Goal: Information Seeking & Learning: Compare options

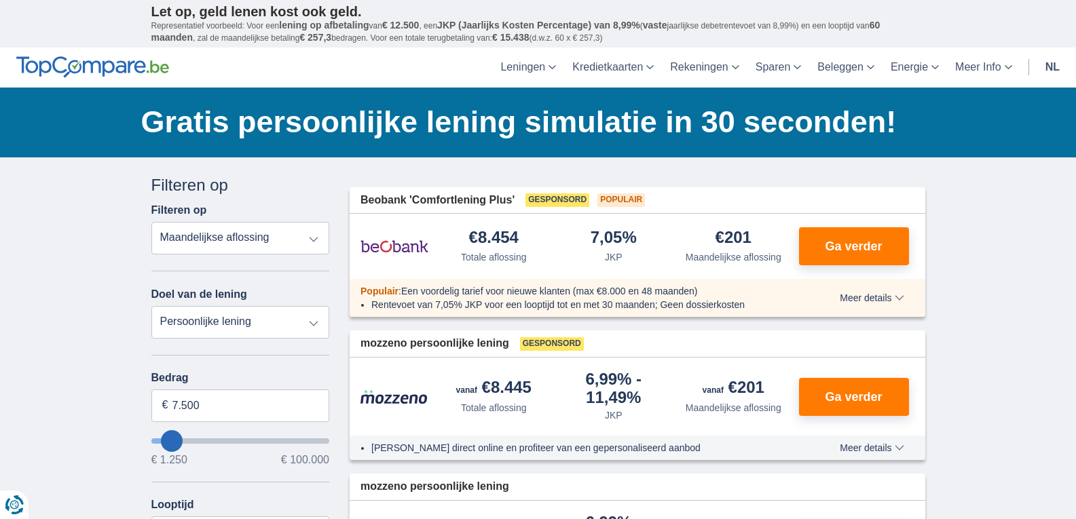
type input "13250"
type input "13.250"
select select "60"
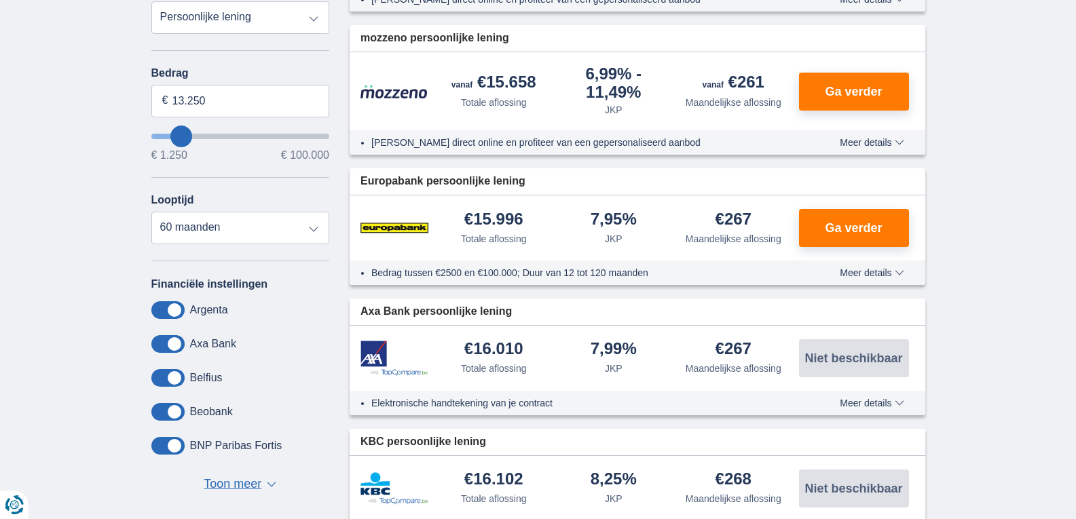
scroll to position [303, 0]
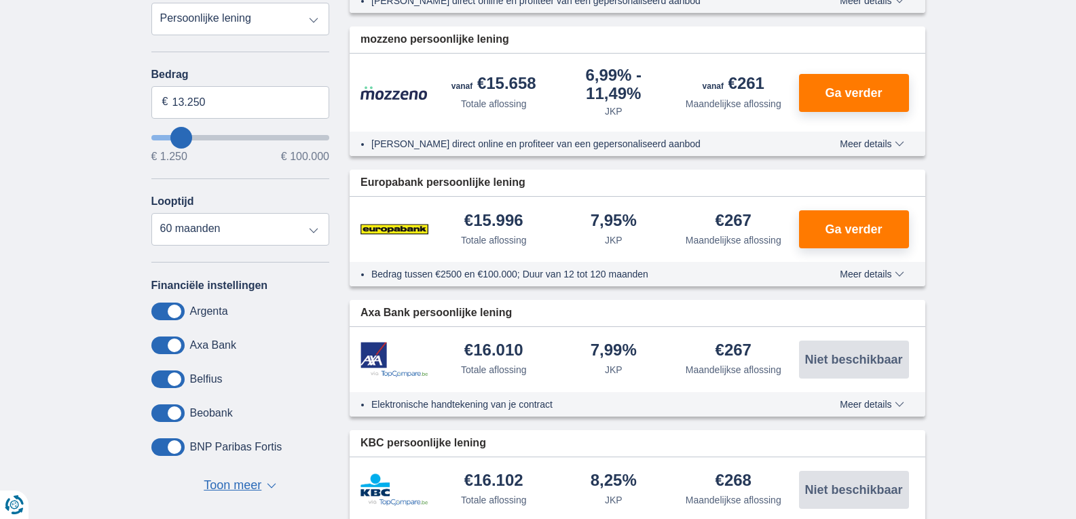
type input "18250"
type input "18.250"
select select "84"
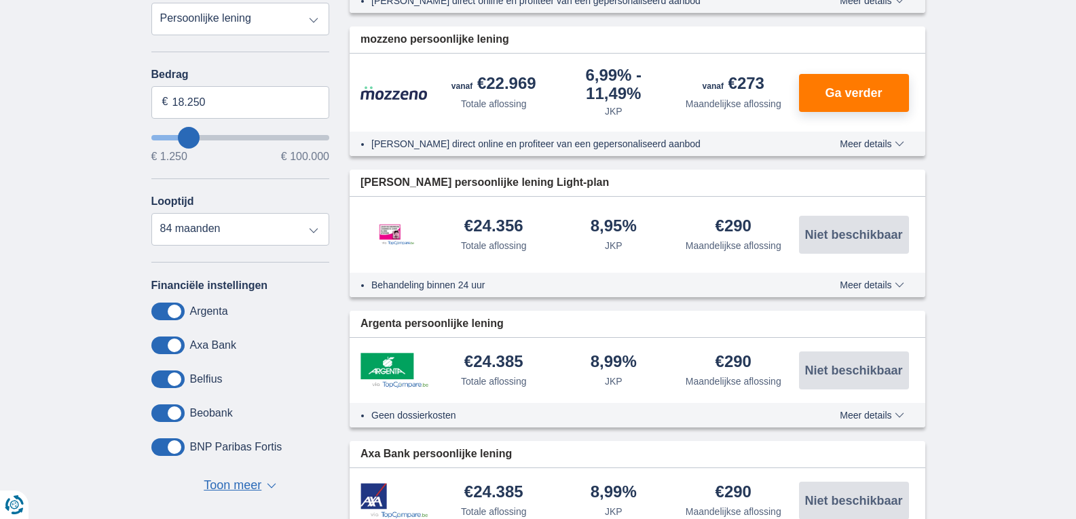
type input "25250"
type input "25.250"
select select "120"
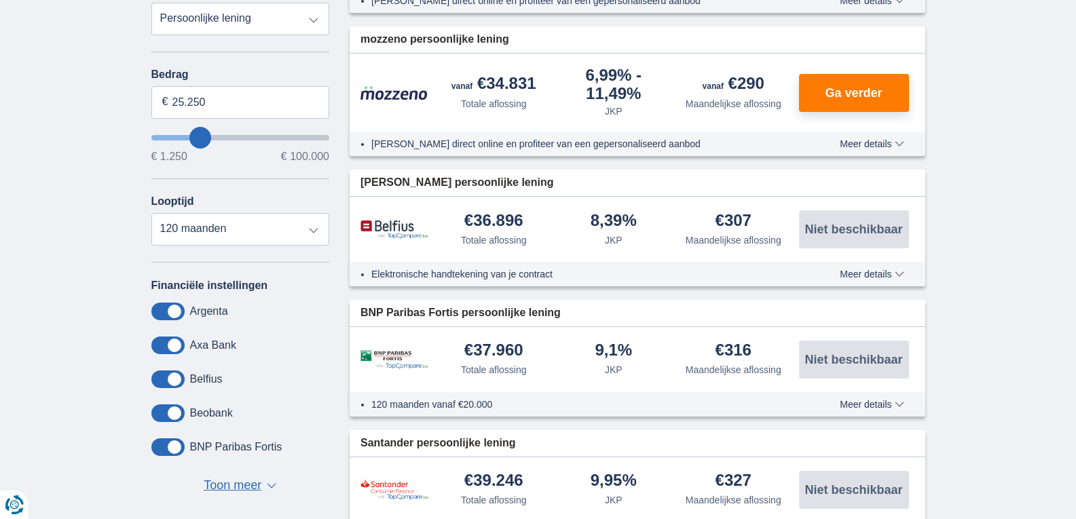
type input "26250"
type input "26.250"
type input "27250"
type input "27.250"
type input "28250"
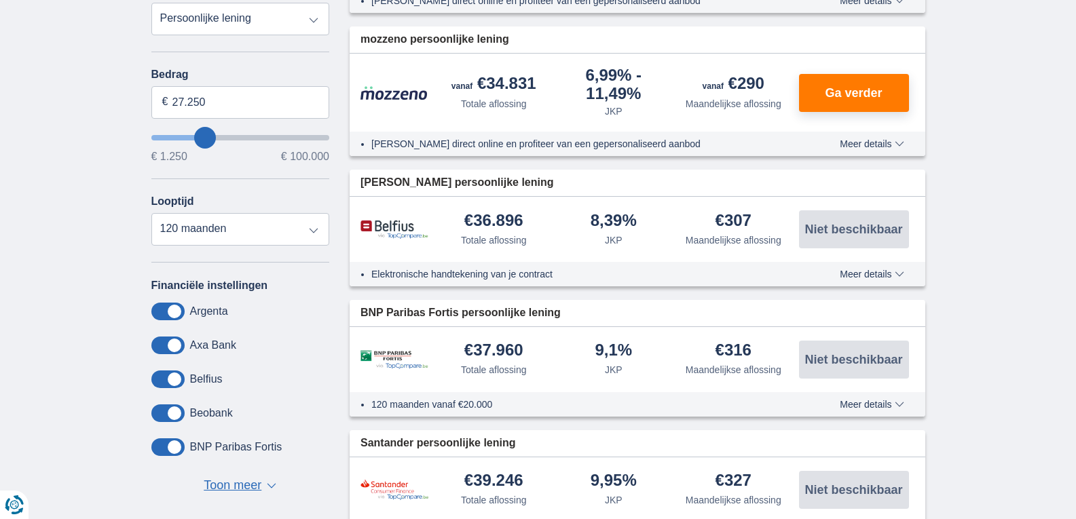
type input "28.250"
type input "29250"
type input "29.250"
type input "30250"
type input "30.250"
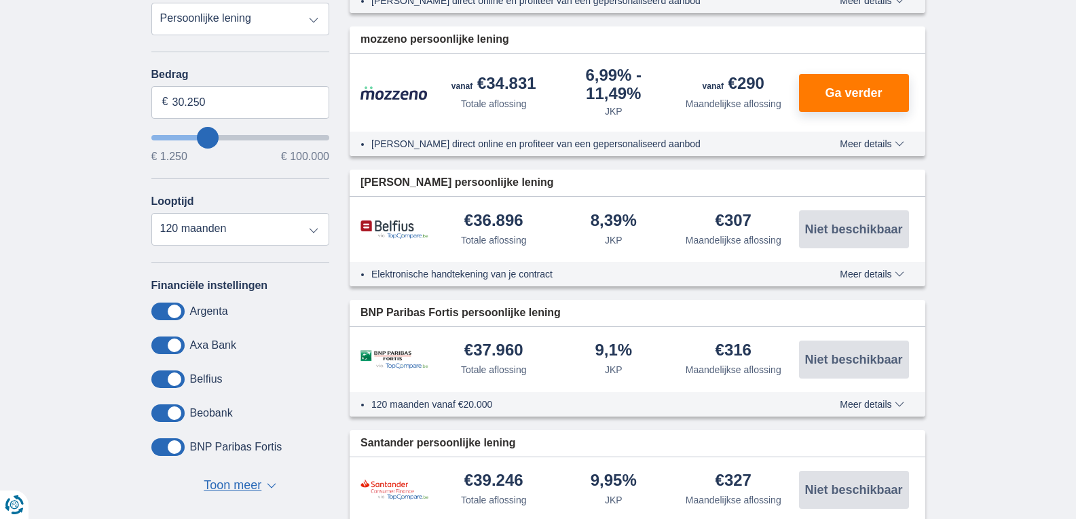
type input "31250"
type input "31.250"
type input "33250"
type input "33.250"
type input "34250"
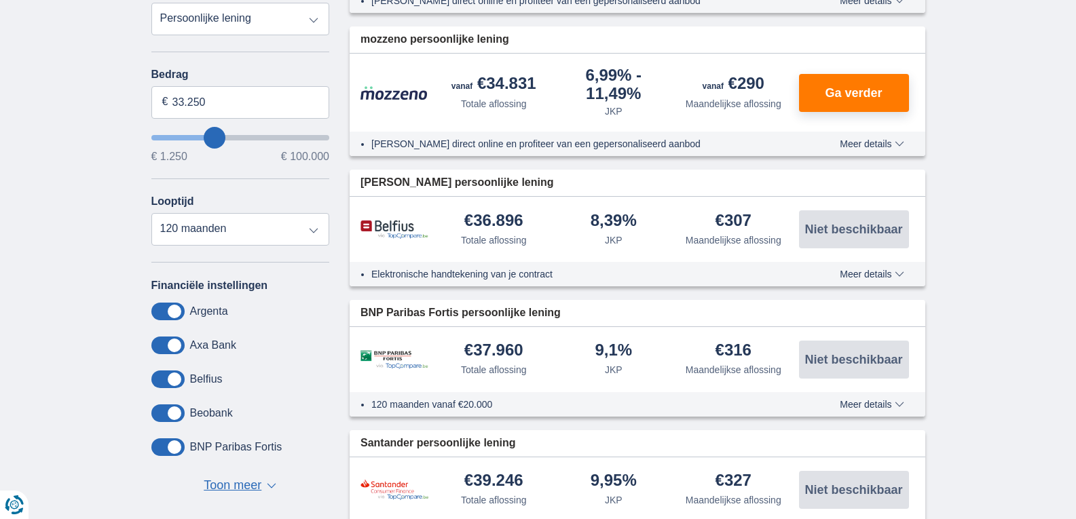
type input "34.250"
type input "35250"
type input "35.250"
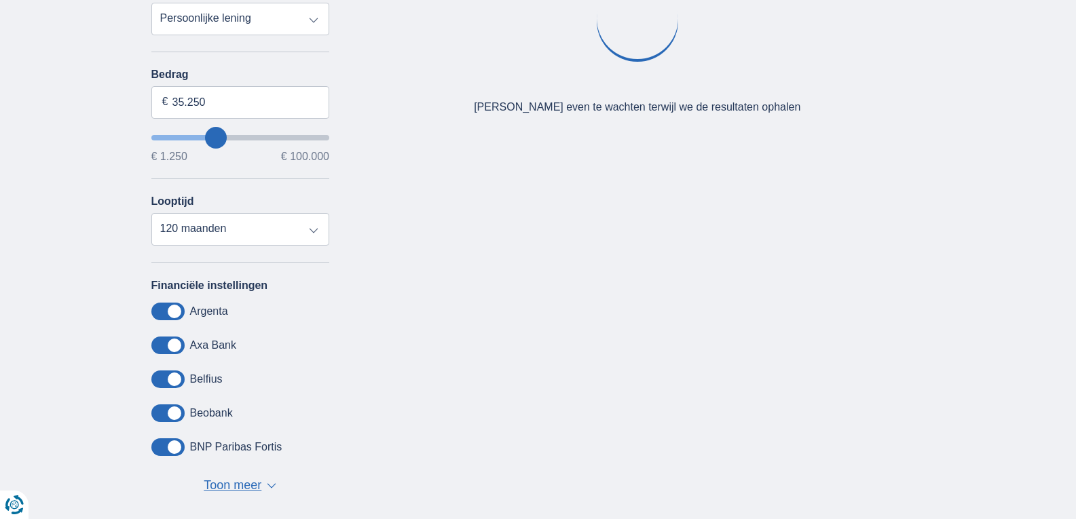
type input "36250"
type input "36.250"
type input "37250"
type input "37.250"
type input "38250"
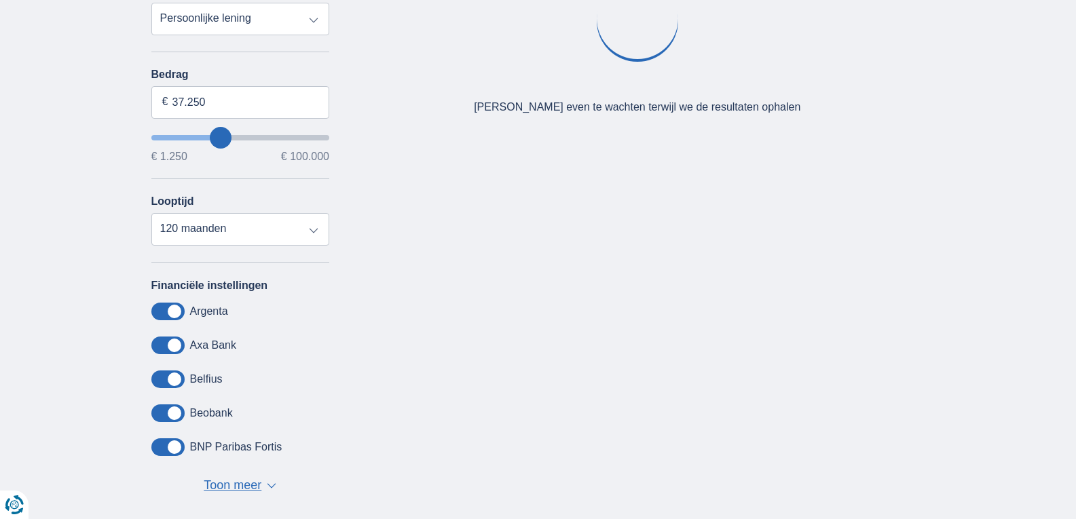
type input "38.250"
type input "39250"
type input "39.250"
type input "40250"
type input "40.250"
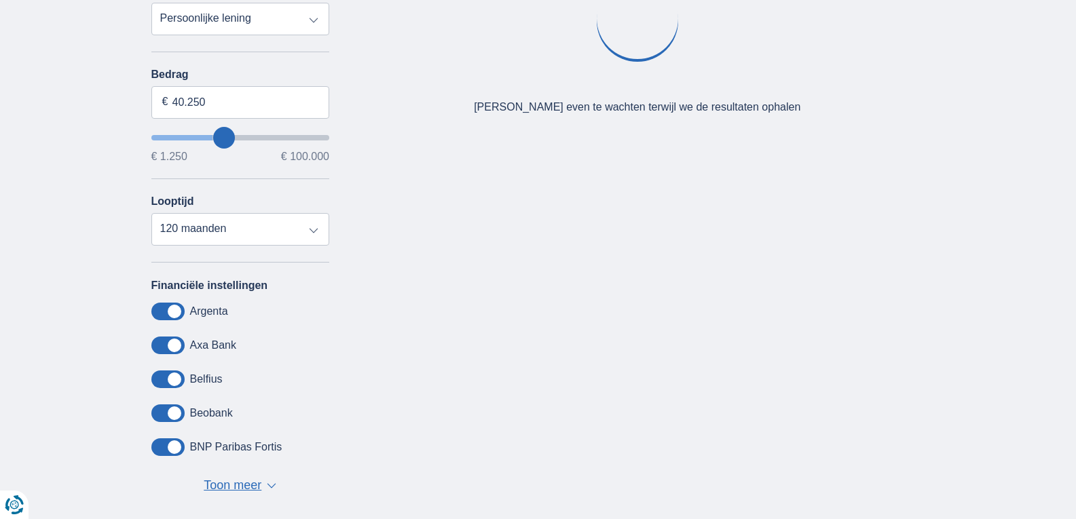
type input "41250"
type input "41.250"
type input "42250"
type input "42.250"
type input "43250"
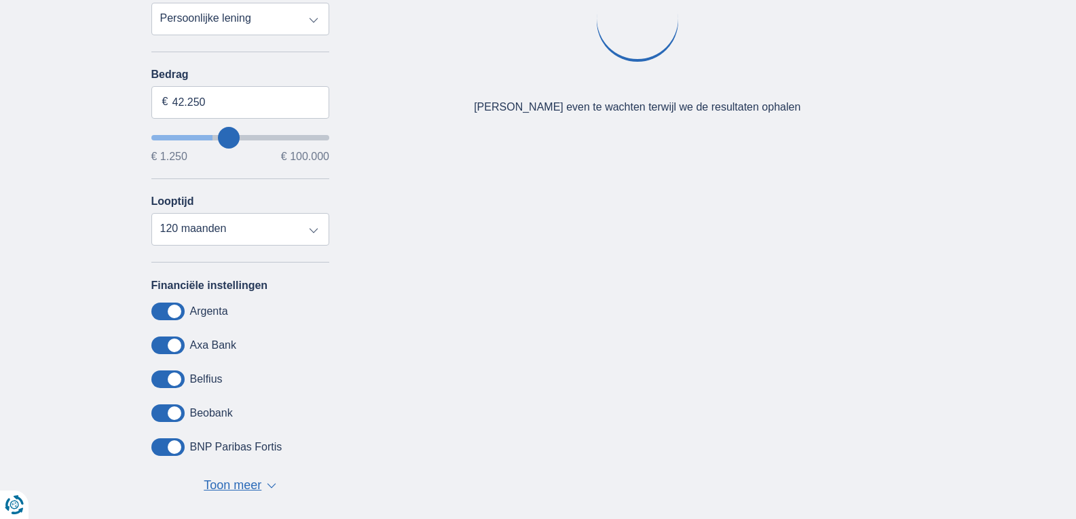
type input "43.250"
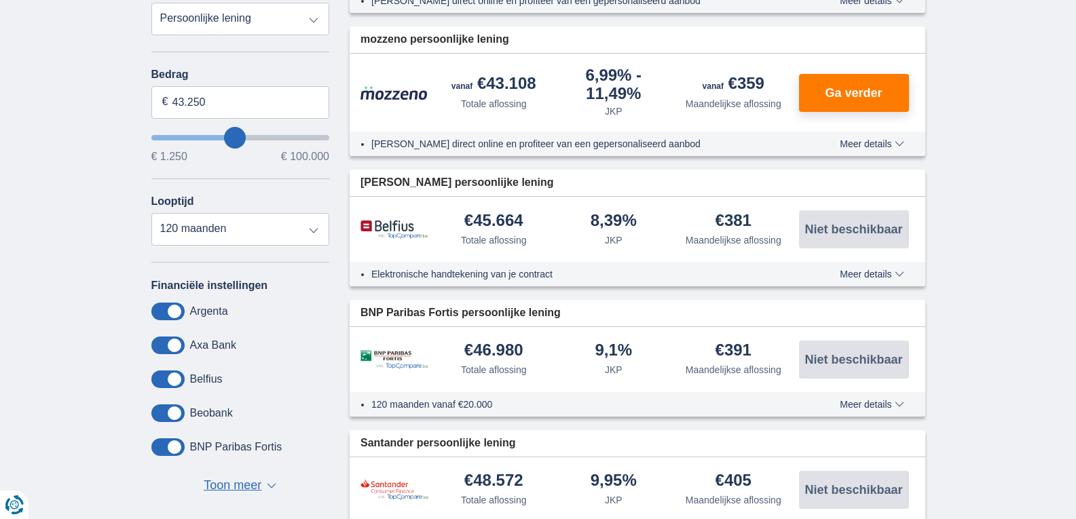
type input "48250"
type input "48.250"
type input "49250"
type input "49.250"
type input "50250"
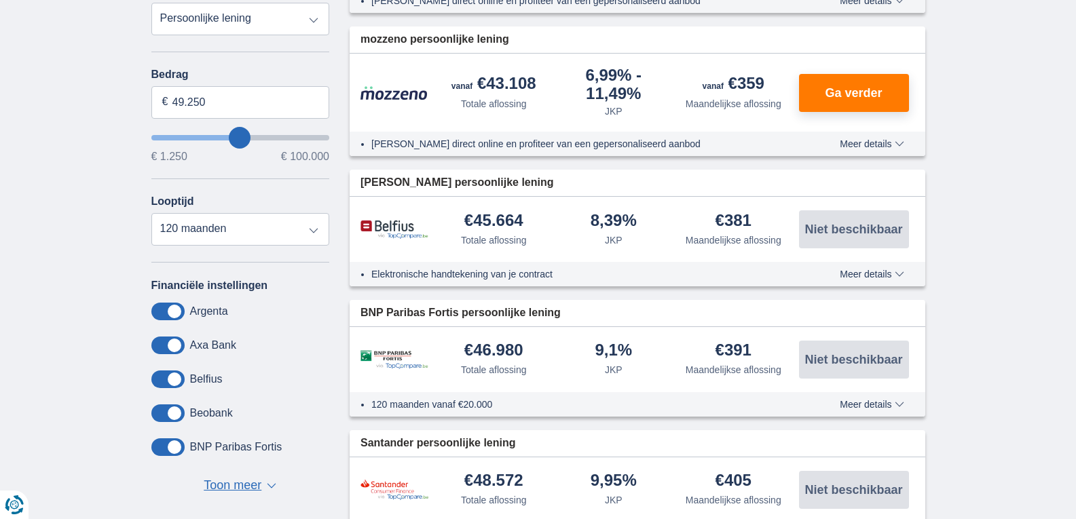
type input "50.250"
type input "51250"
type input "51.250"
type input "52250"
type input "52.250"
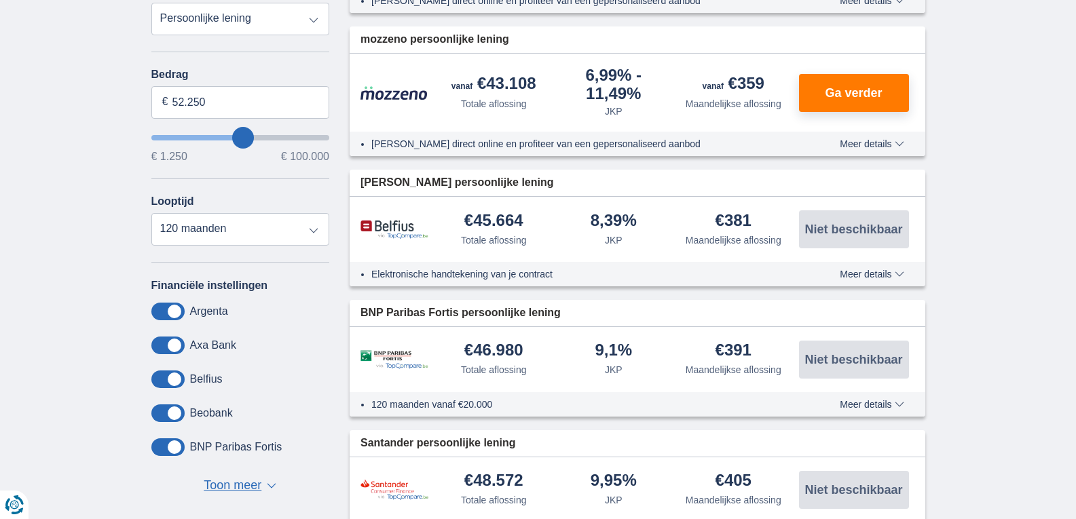
type input "53250"
type input "53.250"
type input "54250"
type input "54.250"
type input "55250"
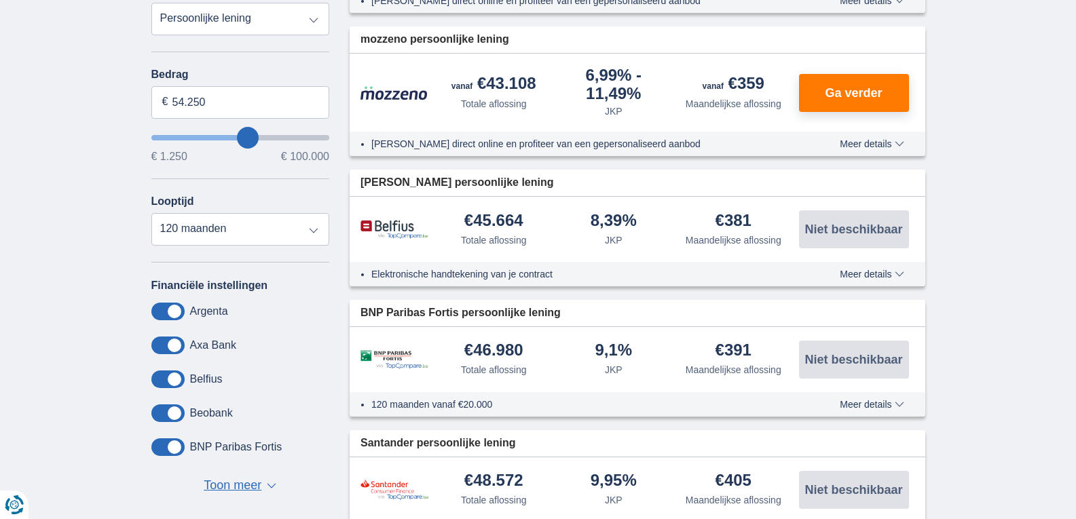
type input "55.250"
type input "56250"
type input "56.250"
type input "57250"
type input "57.250"
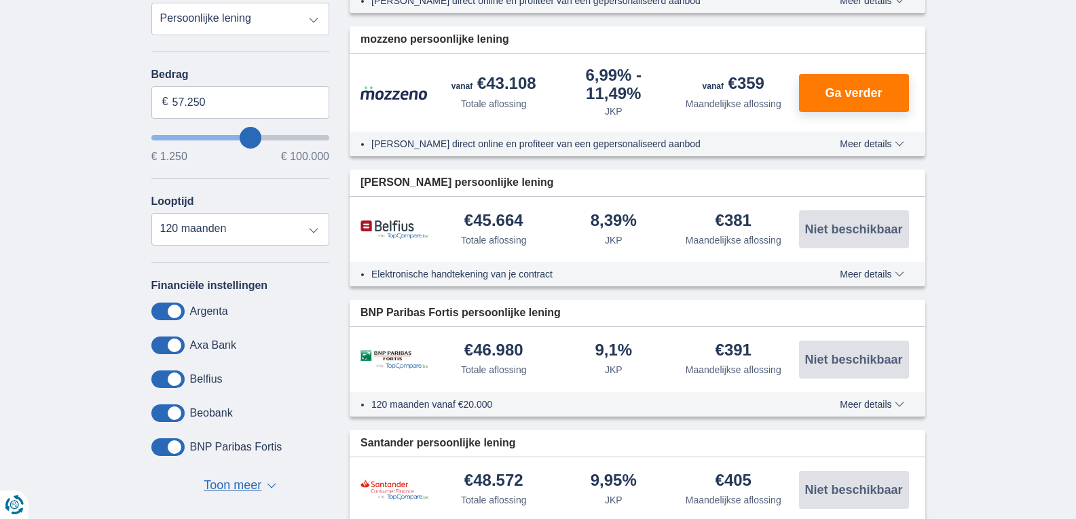
type input "58250"
type input "58.250"
type input "59250"
type input "59.250"
type input "60250"
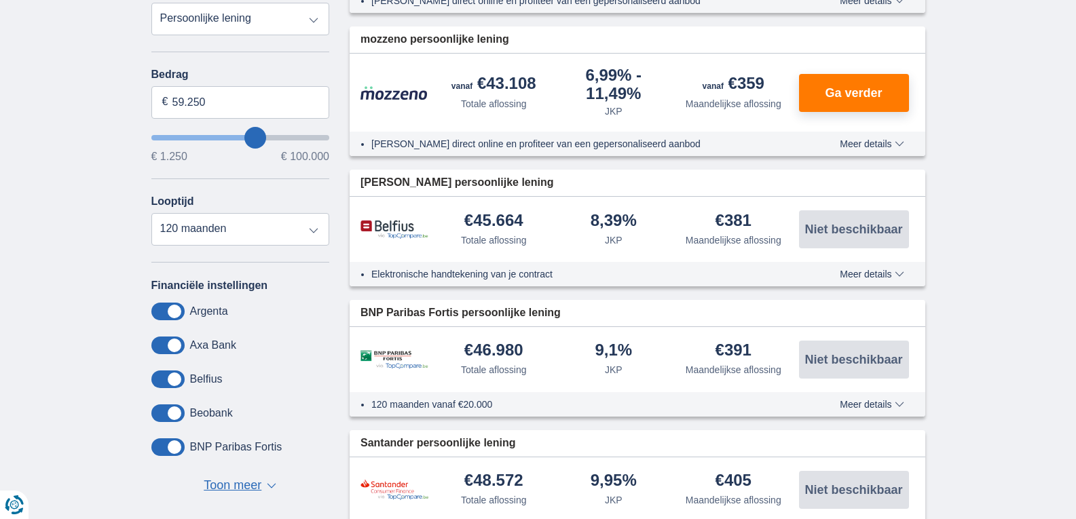
type input "60.250"
type input "61250"
type input "61.250"
type input "62250"
type input "62.250"
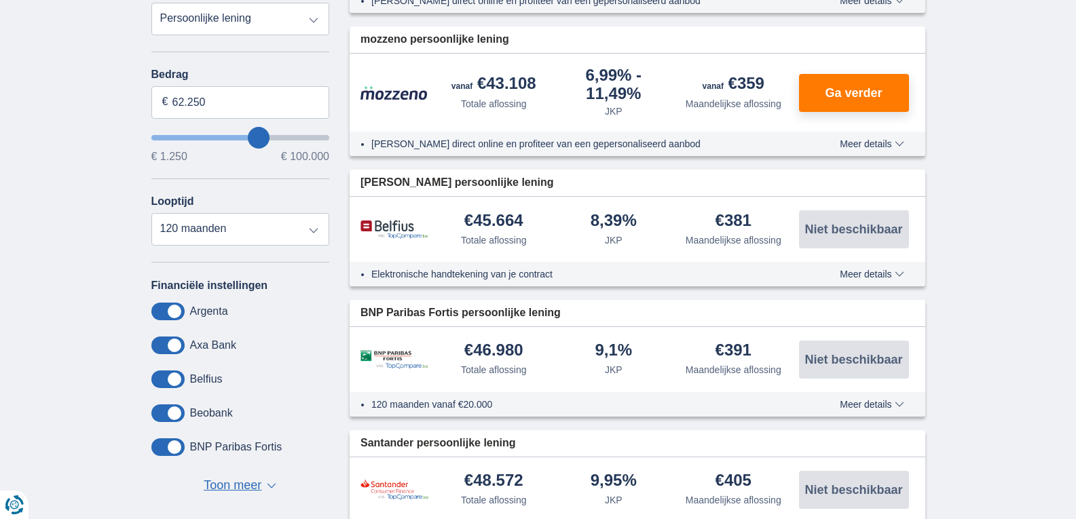
type input "63250"
type input "63.250"
type input "64250"
type input "64.250"
type input "65250"
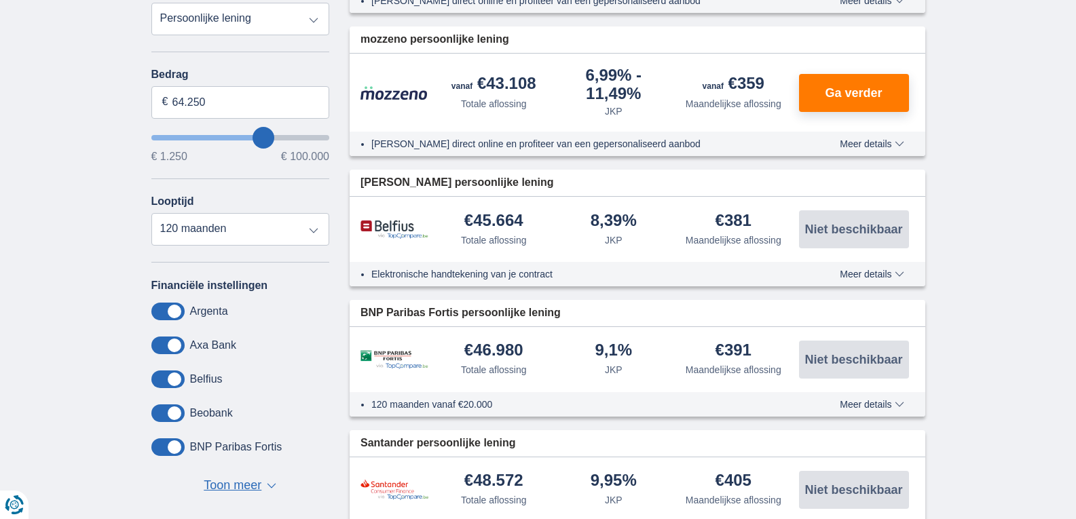
type input "65.250"
type input "66250"
type input "66.250"
type input "67250"
type input "67.250"
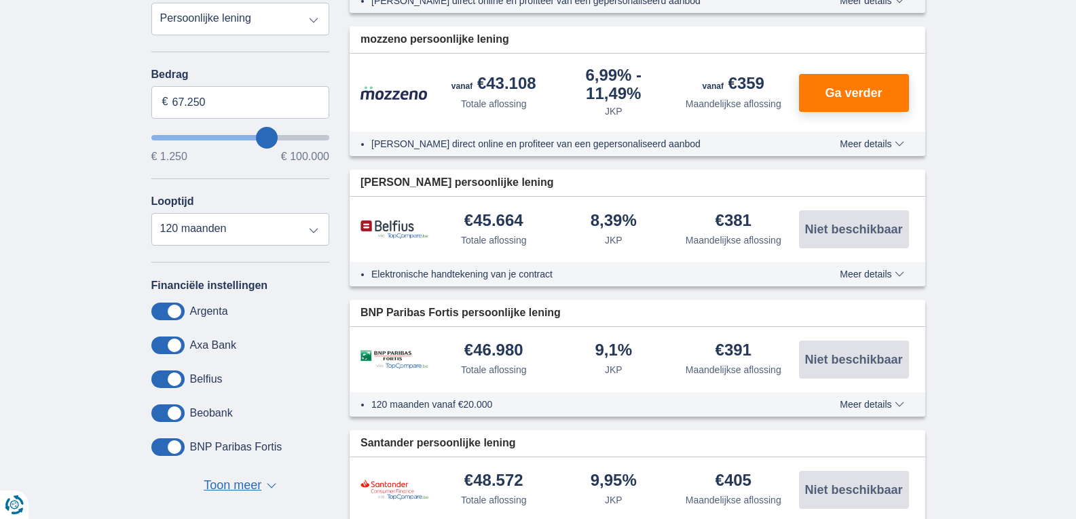
type input "68250"
type input "68.250"
type input "69250"
type input "69.250"
type input "70250"
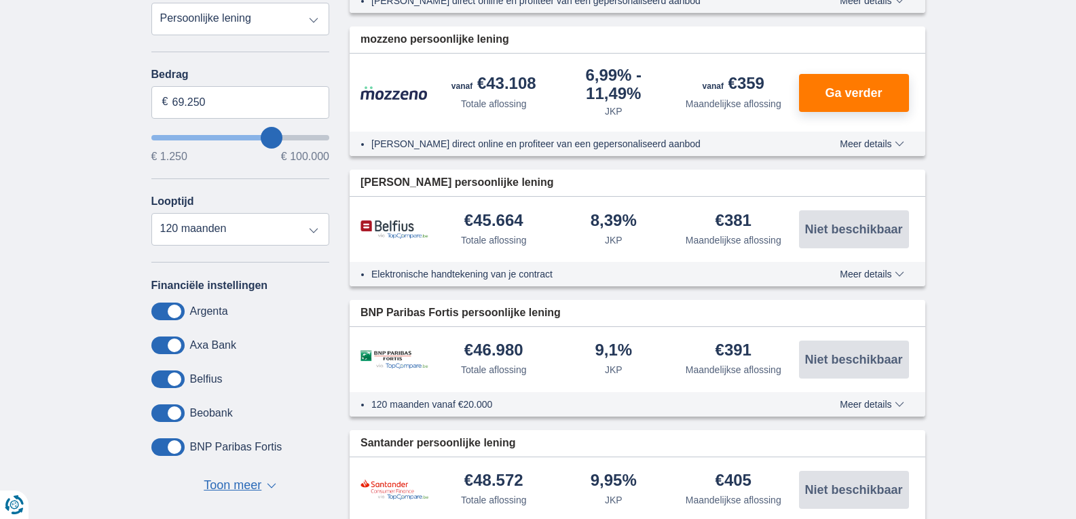
type input "70.250"
type input "71250"
type input "71.250"
type input "72250"
type input "72.250"
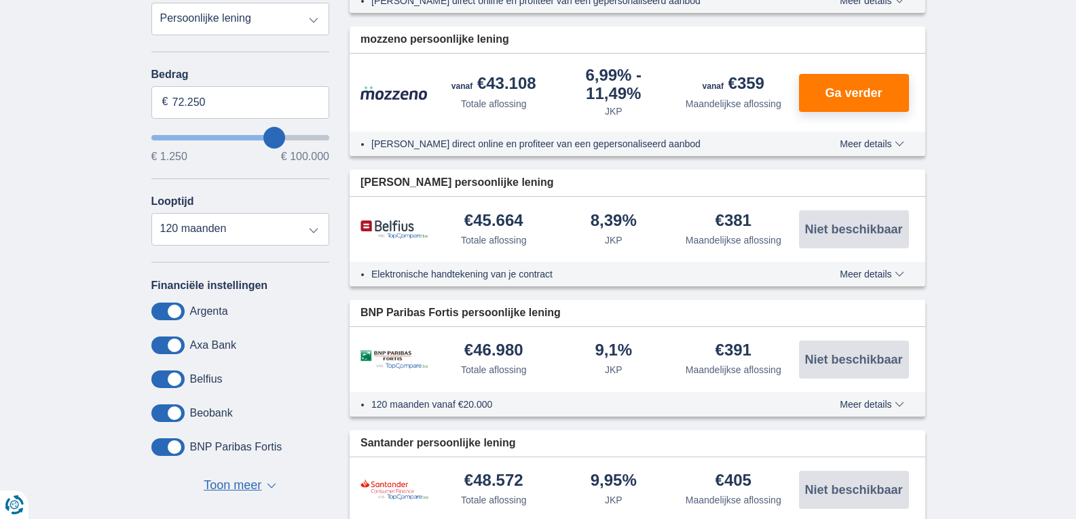
type input "73250"
type input "73.250"
type input "74250"
type input "74.250"
type input "75250"
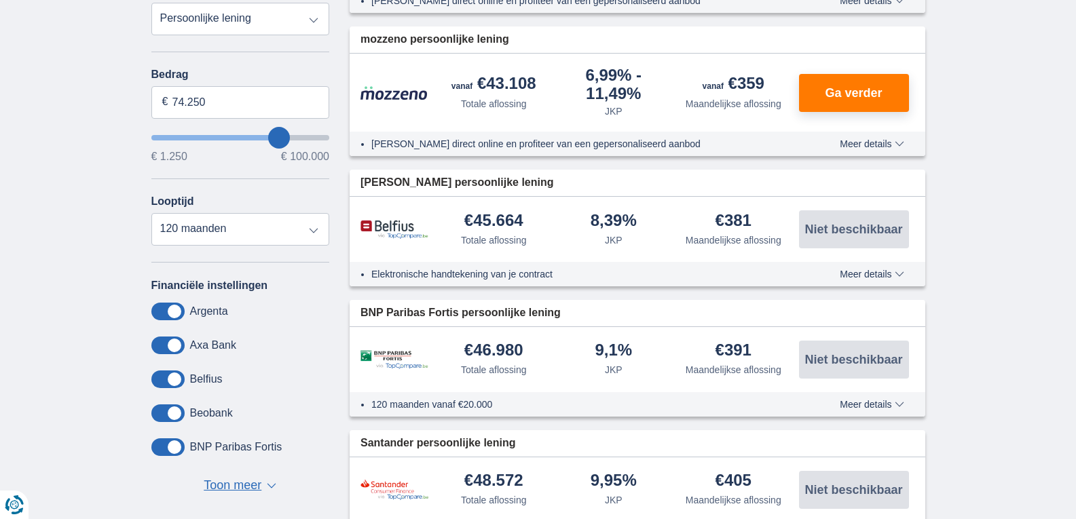
type input "75.250"
type input "76250"
type input "76.250"
type input "77250"
type input "77.250"
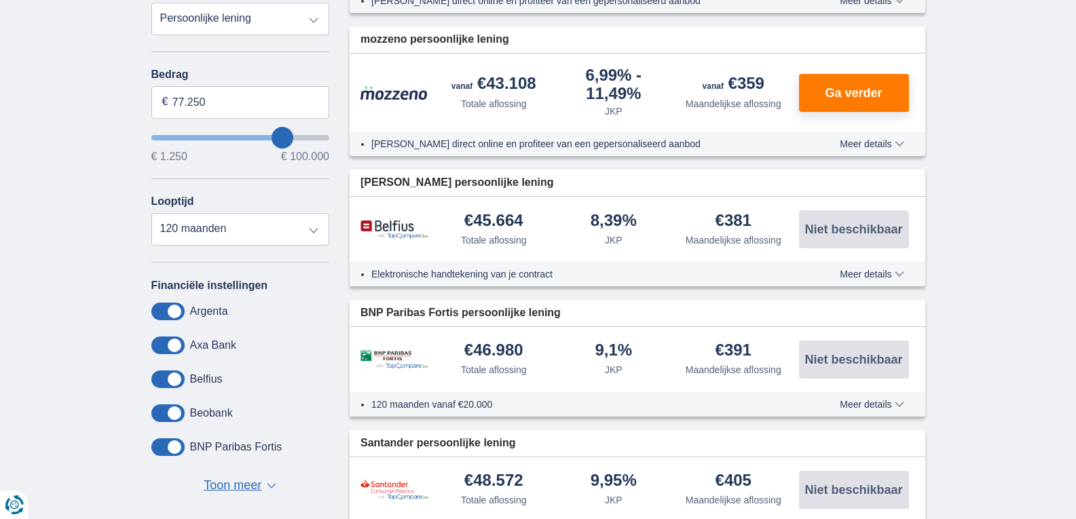
type input "78250"
type input "78.250"
type input "79250"
type input "79.250"
type input "80250"
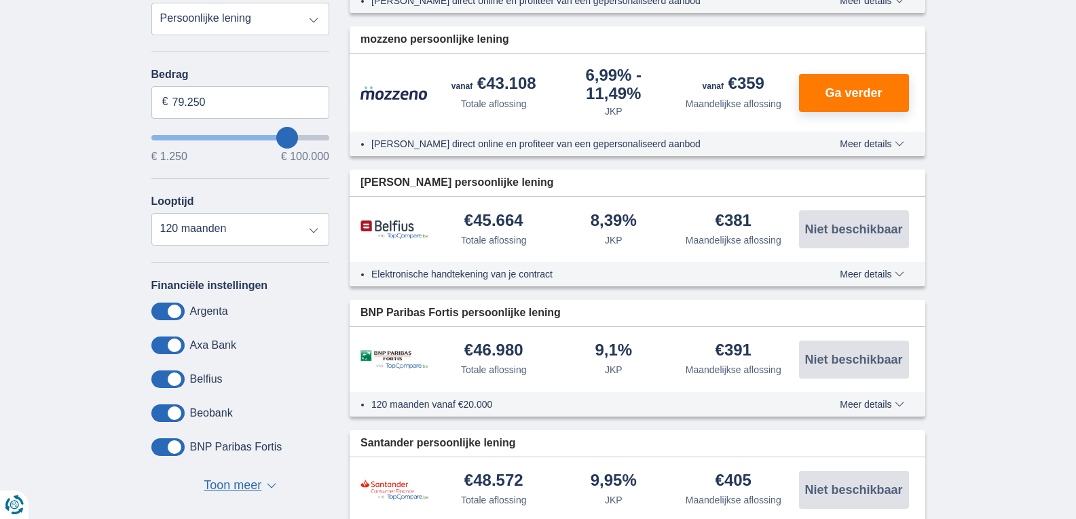
type input "80.250"
type input "81250"
type input "81.250"
type input "82250"
type input "82.250"
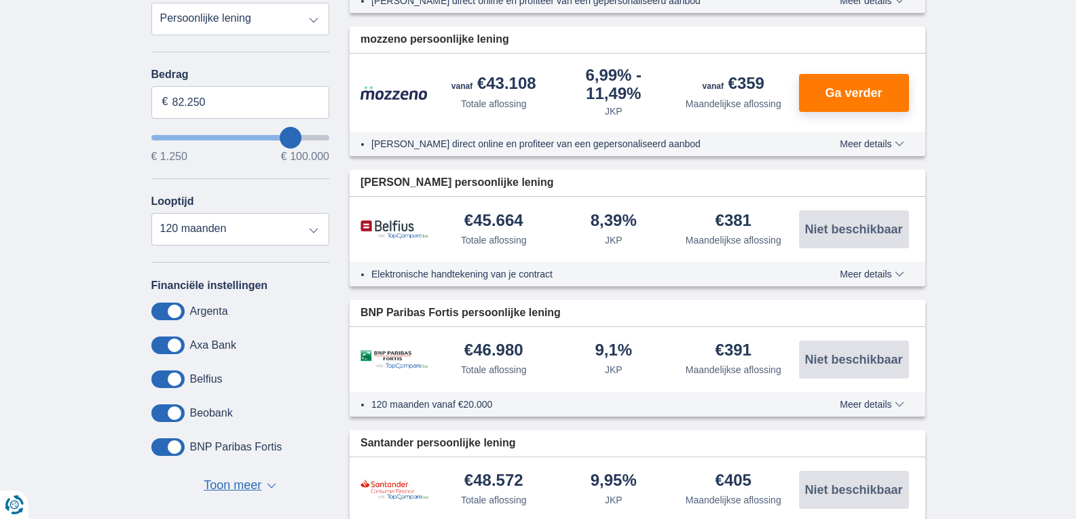
type input "83250"
type input "83.250"
type input "84250"
type input "84.250"
type input "85250"
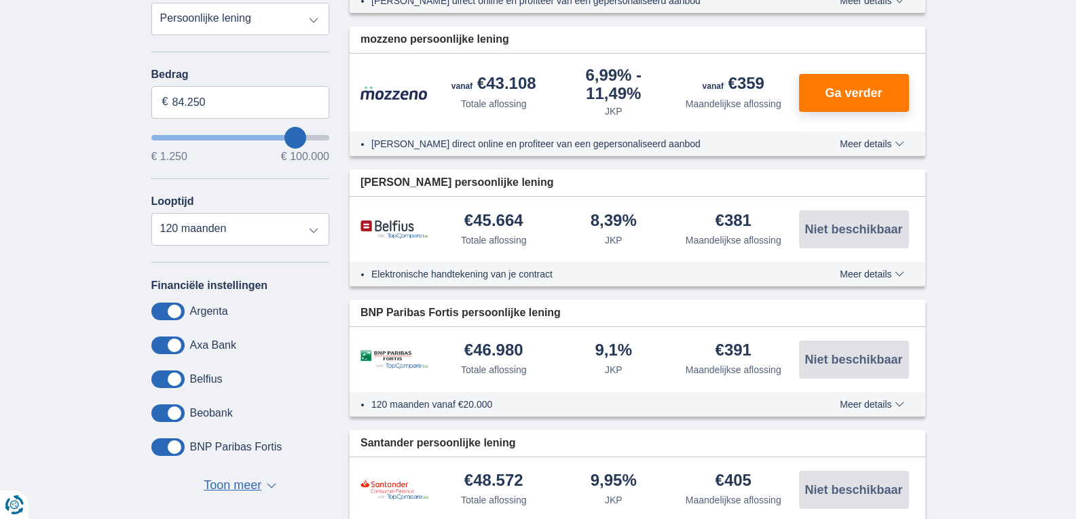
type input "85.250"
type input "86250"
type input "86.250"
type input "87250"
type input "87.250"
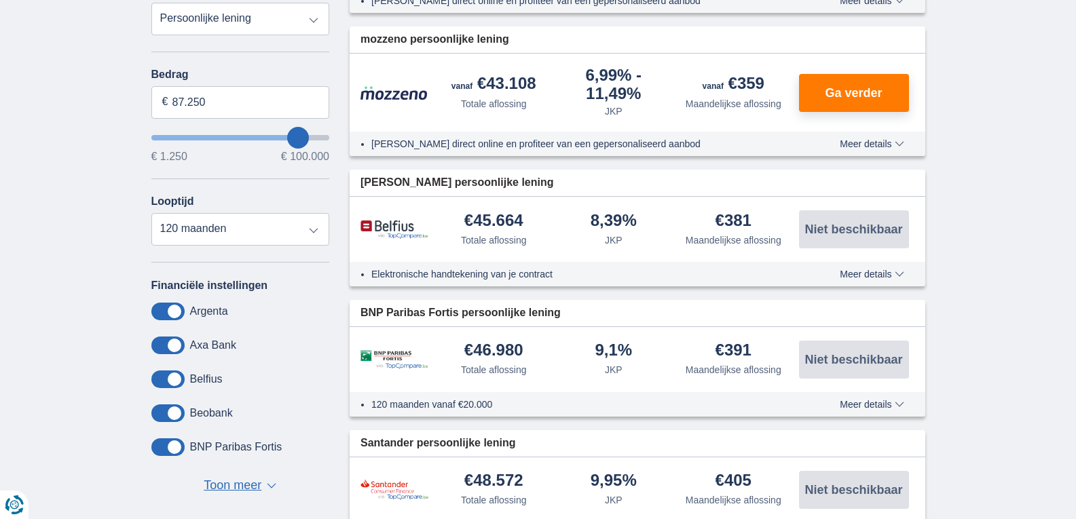
type input "88250"
type input "88.250"
type input "89250"
type input "89.250"
type input "90250"
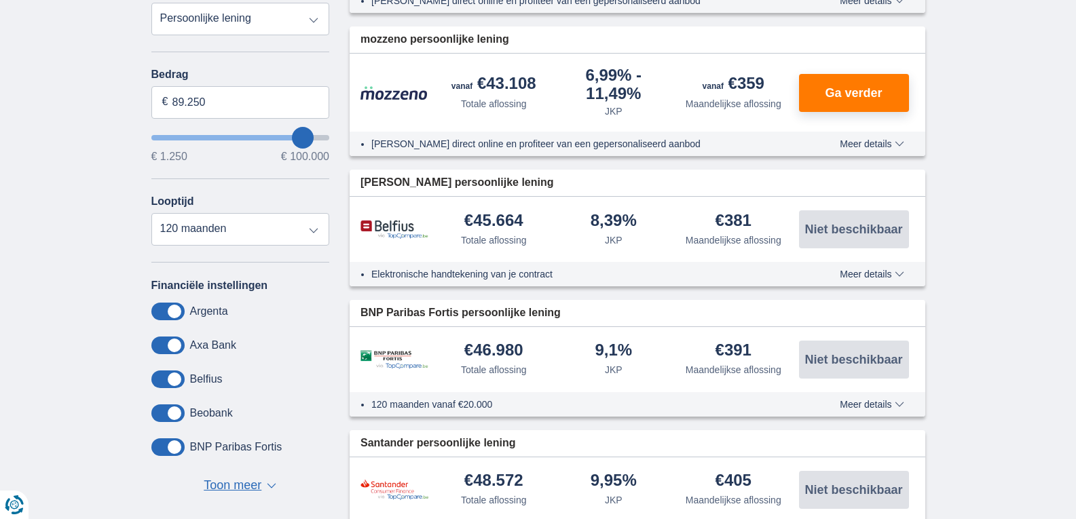
type input "90.250"
type input "91250"
type input "91.250"
type input "92250"
type input "92.250"
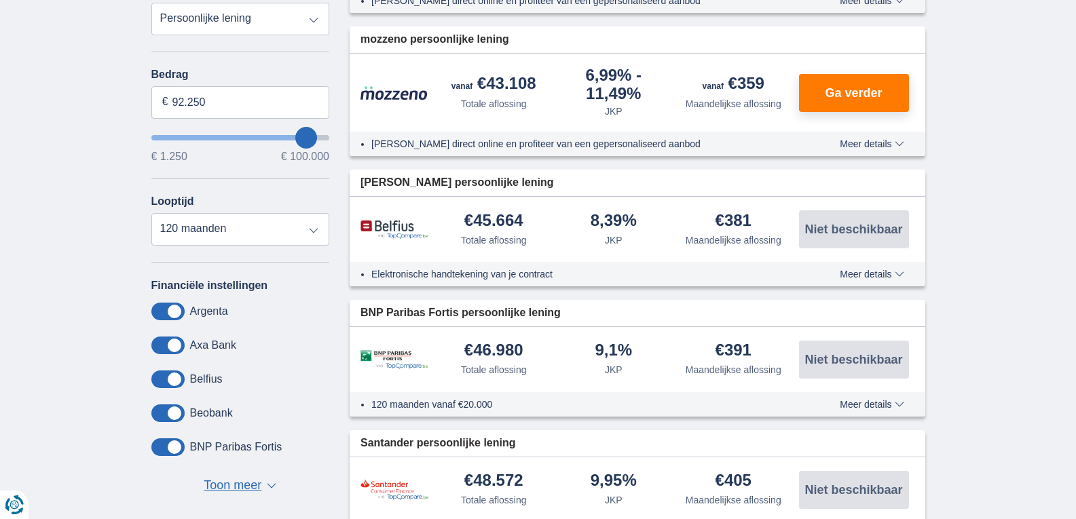
type input "93250"
type input "93.250"
type input "94250"
type input "94.250"
type input "95250"
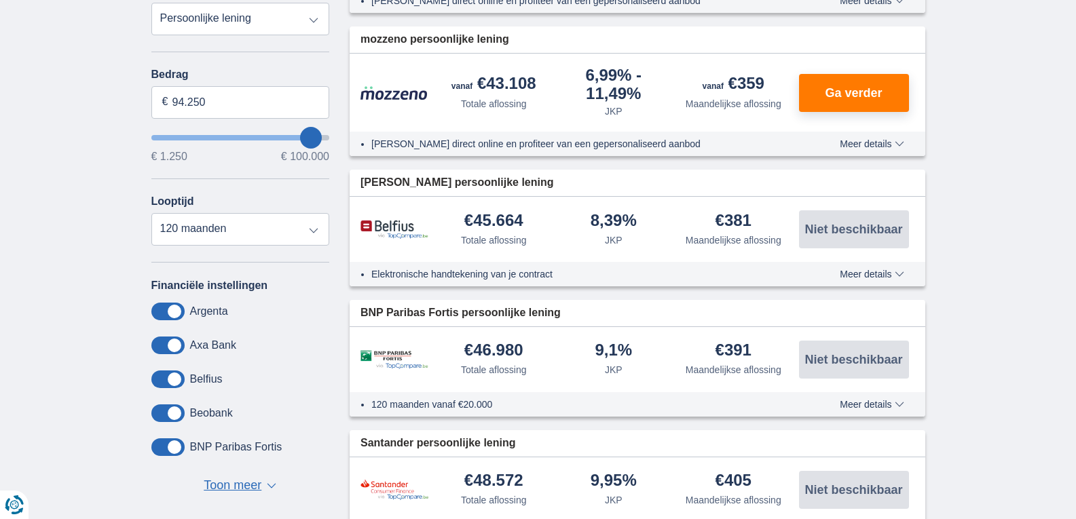
type input "95.250"
type input "96250"
type input "96.250"
type input "97250"
type input "97.250"
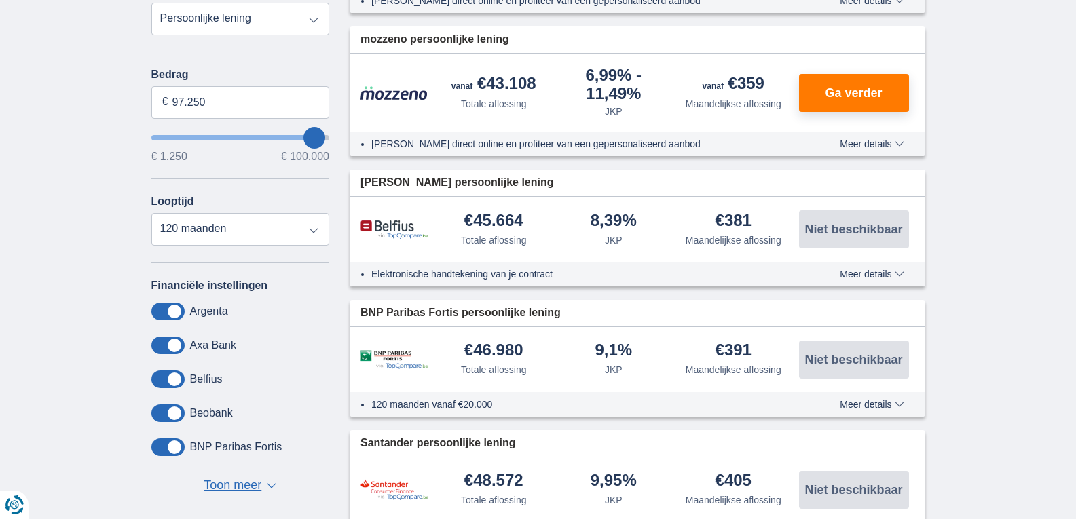
type input "98250"
type input "98.250"
type input "99250"
type input "99.250"
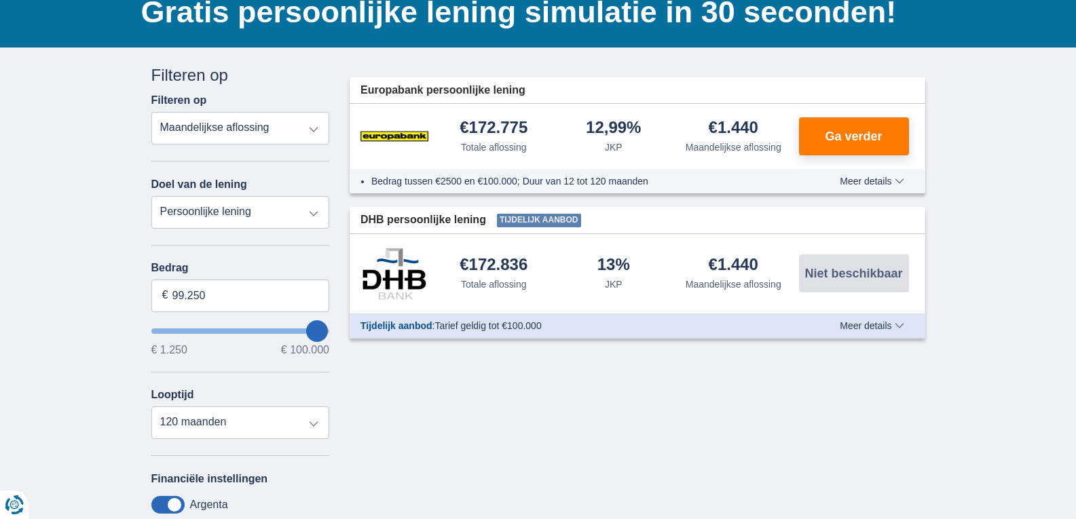
scroll to position [0, 0]
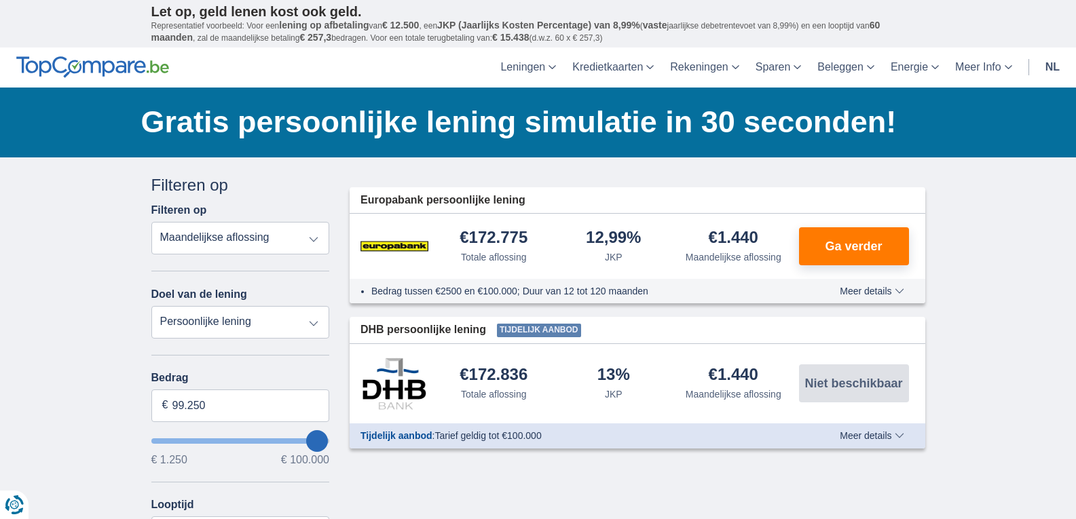
click at [272, 235] on select "Totale aflossing JKP Maandelijkse aflossing" at bounding box center [240, 238] width 178 height 33
click at [147, 289] on div "Annuleren Filters Filteren op Filteren op Totale aflossing JKP Maandelijkse afl…" at bounding box center [240, 496] width 199 height 645
